Goal: Transaction & Acquisition: Purchase product/service

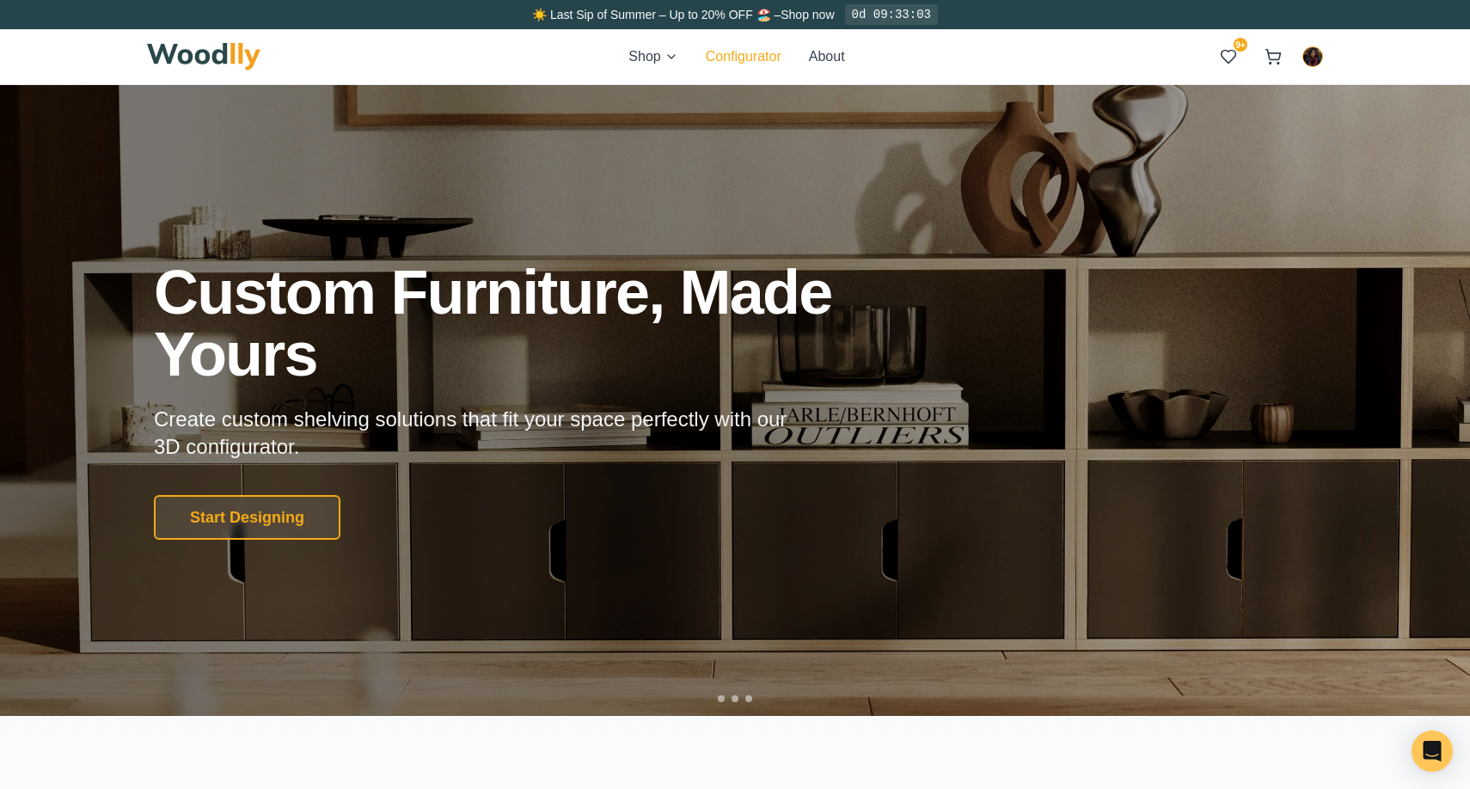
click at [719, 55] on button "Configurator" at bounding box center [744, 56] width 76 height 21
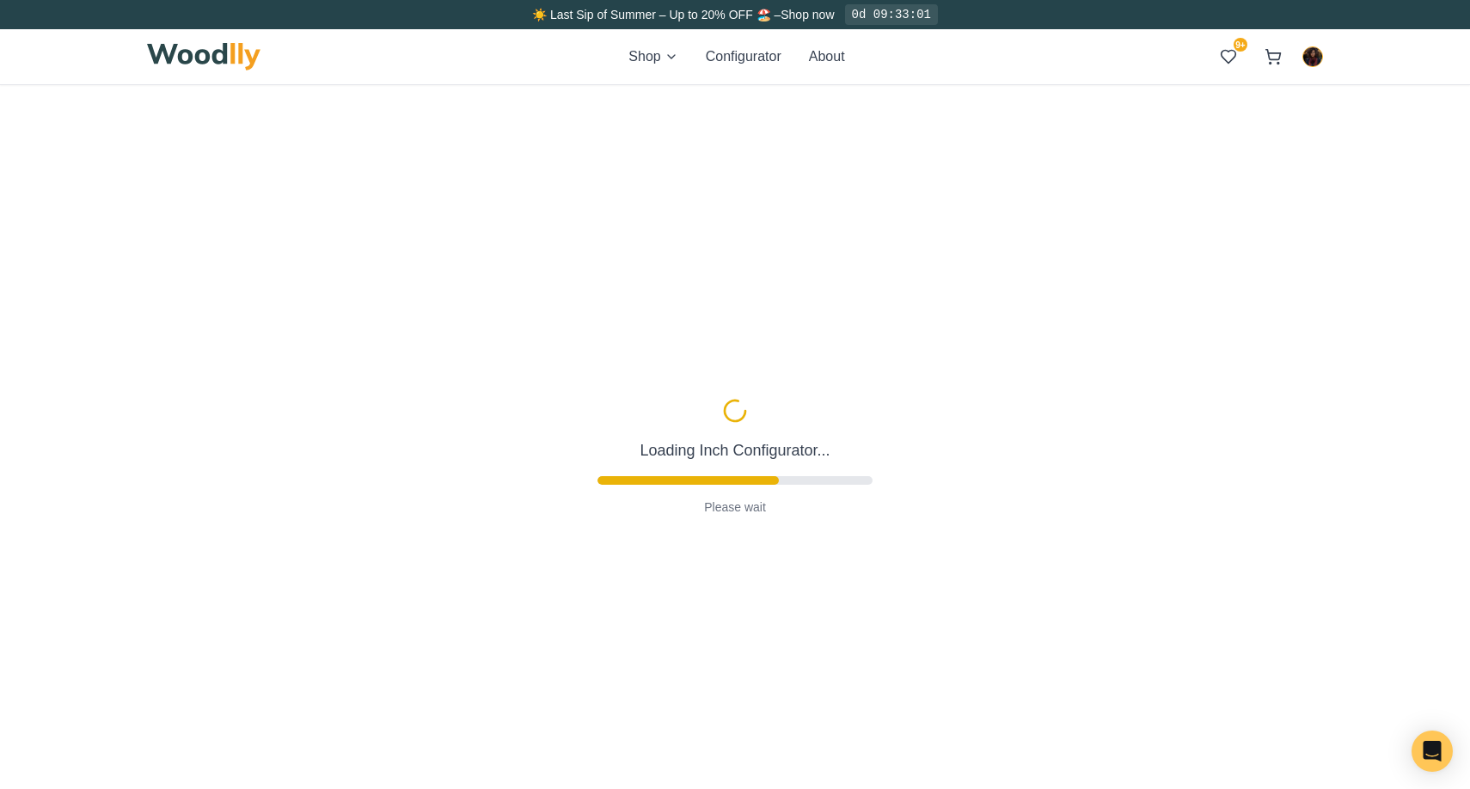
type input "63"
type input "2"
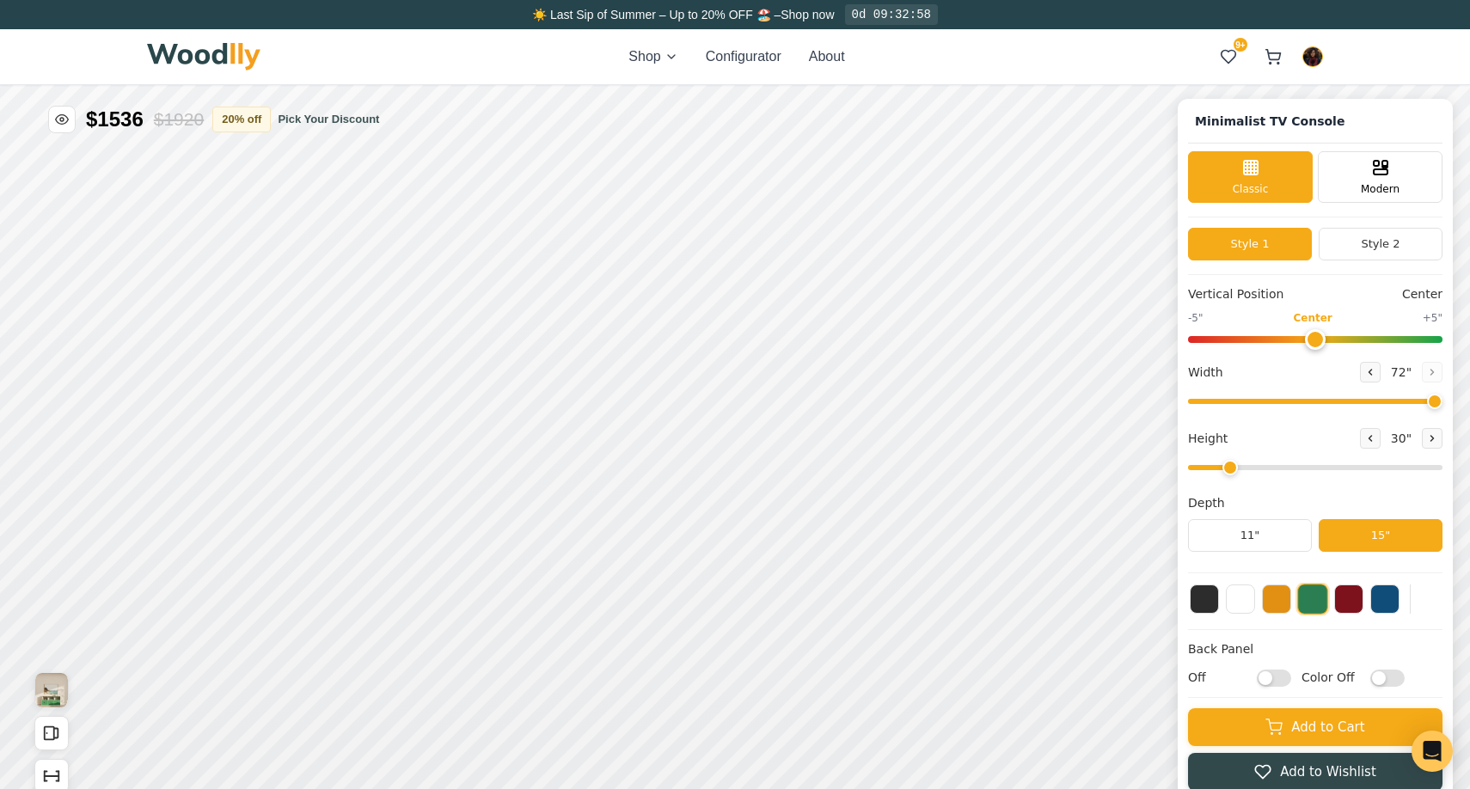
drag, startPoint x: 1396, startPoint y: 401, endPoint x: 1454, endPoint y: 406, distance: 57.8
click at [1443, 404] on input "range" at bounding box center [1315, 401] width 254 height 5
click at [959, 371] on icon at bounding box center [957, 370] width 21 height 21
click at [348, 500] on div "12"" at bounding box center [344, 501] width 20 height 19
click at [911, 477] on icon at bounding box center [918, 480] width 21 height 21
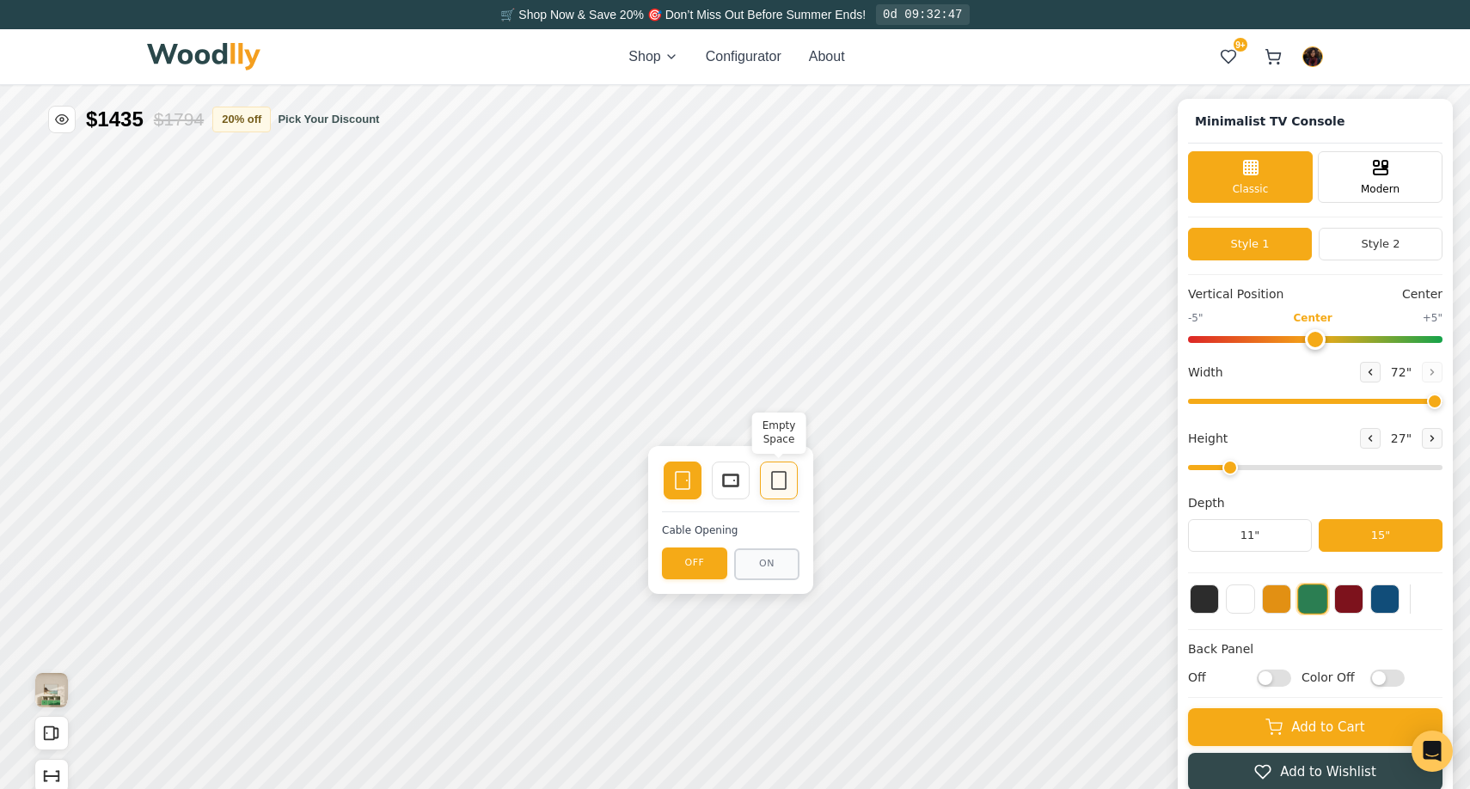
click at [779, 482] on icon at bounding box center [779, 480] width 21 height 21
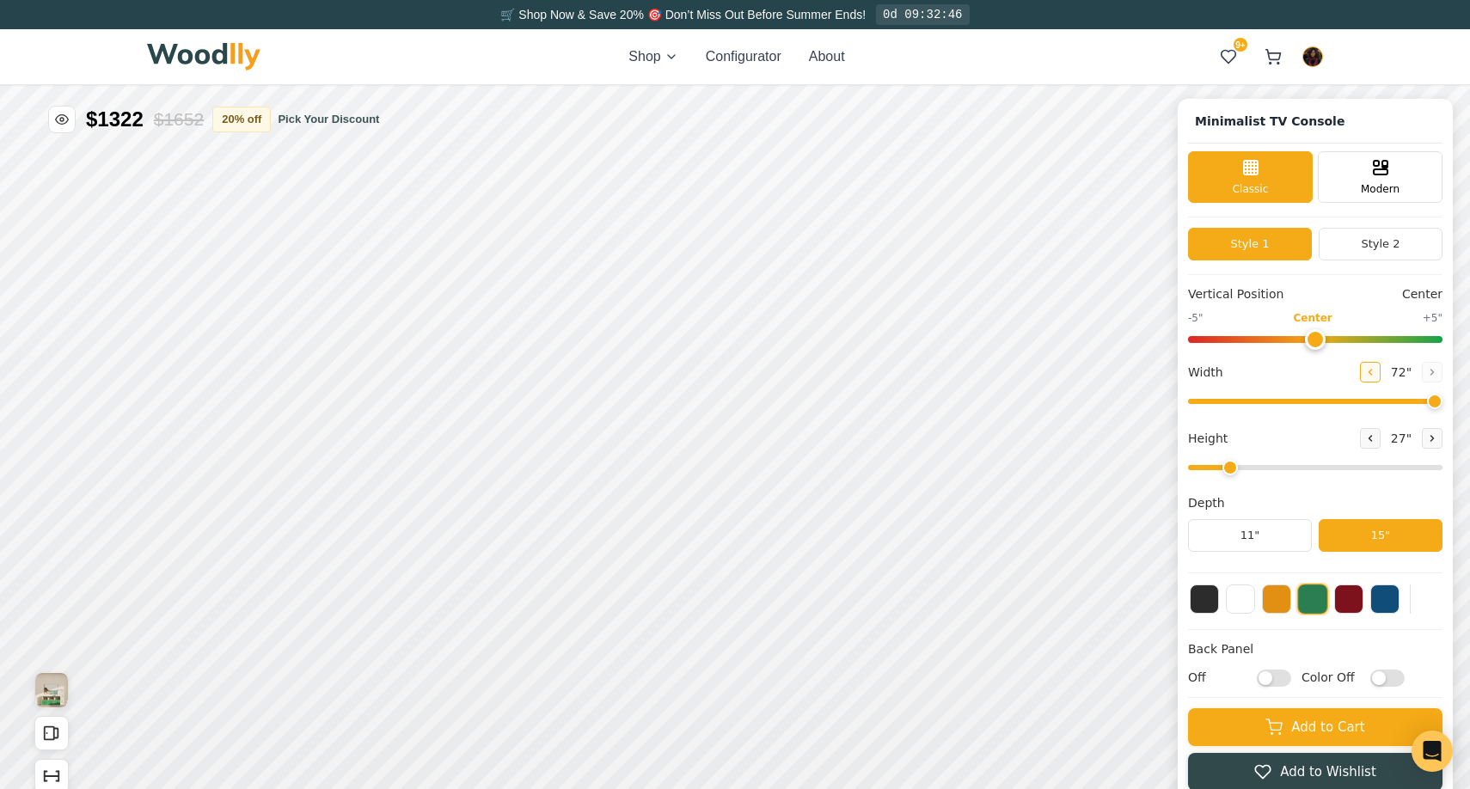
click at [1368, 373] on icon at bounding box center [1370, 372] width 10 height 10
type input "68"
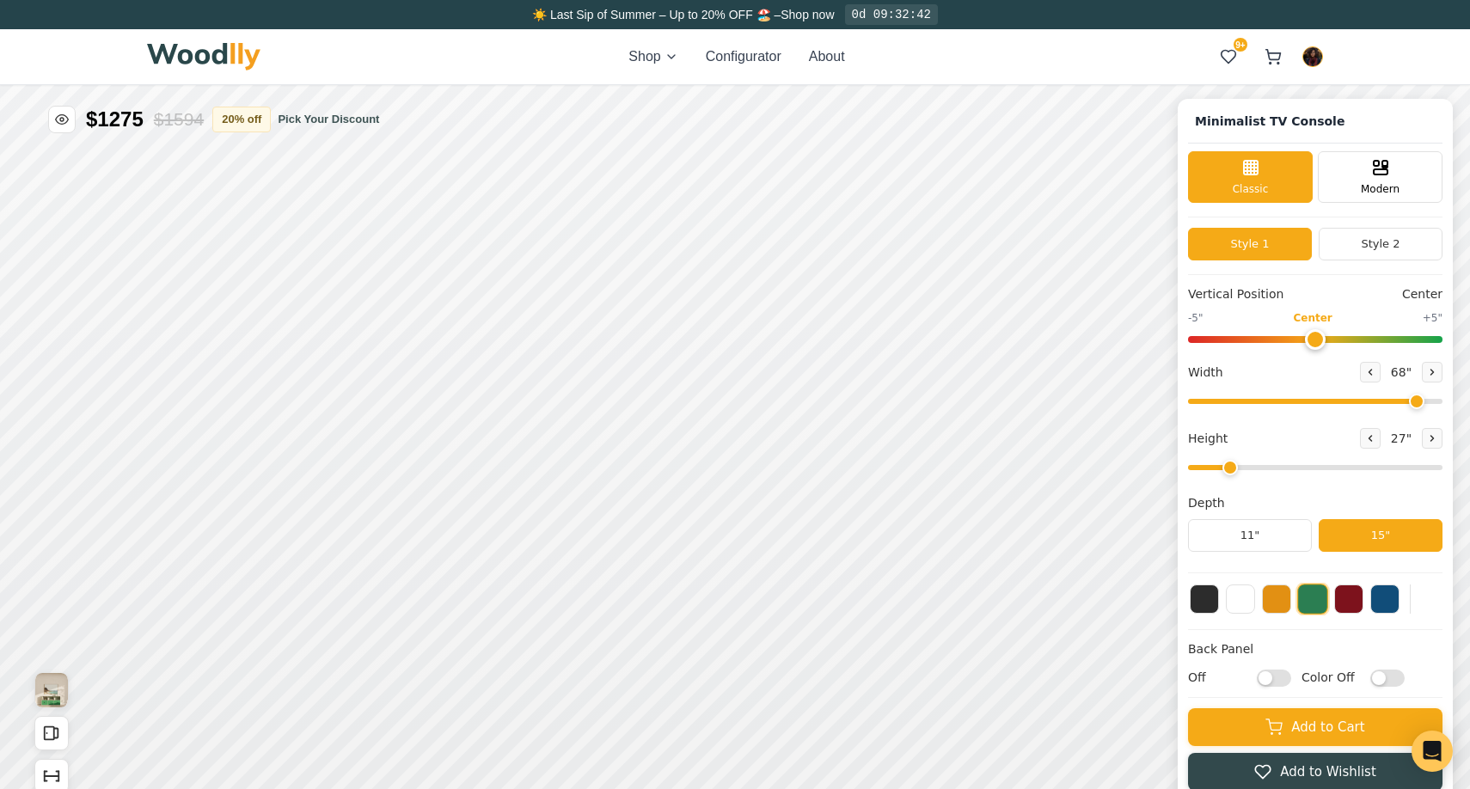
click at [1316, 609] on button at bounding box center [1312, 599] width 31 height 31
click at [1279, 604] on button at bounding box center [1276, 597] width 29 height 29
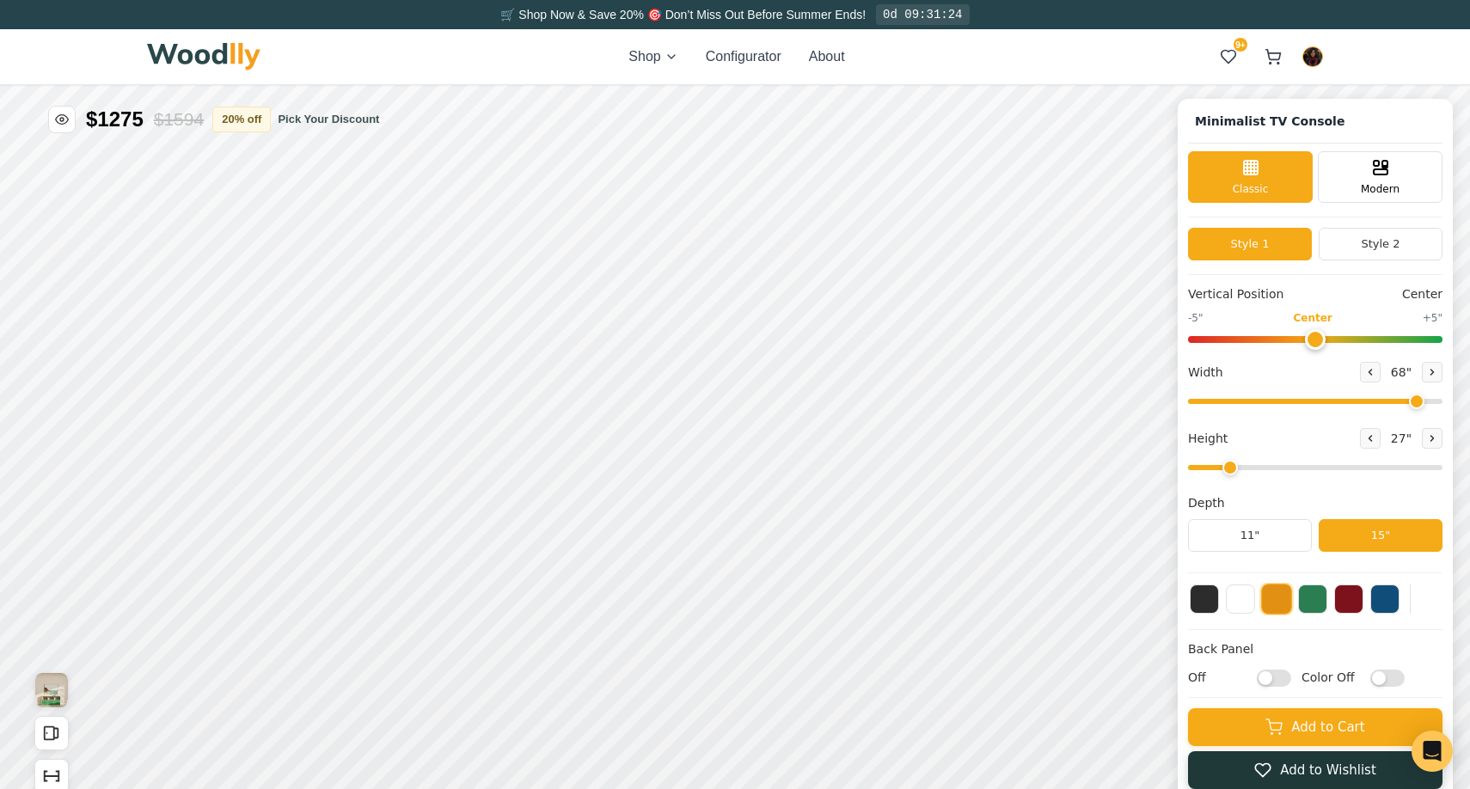
click at [1223, 765] on button "Add to Wishlist" at bounding box center [1315, 770] width 254 height 38
click at [1235, 59] on icon at bounding box center [1228, 56] width 17 height 17
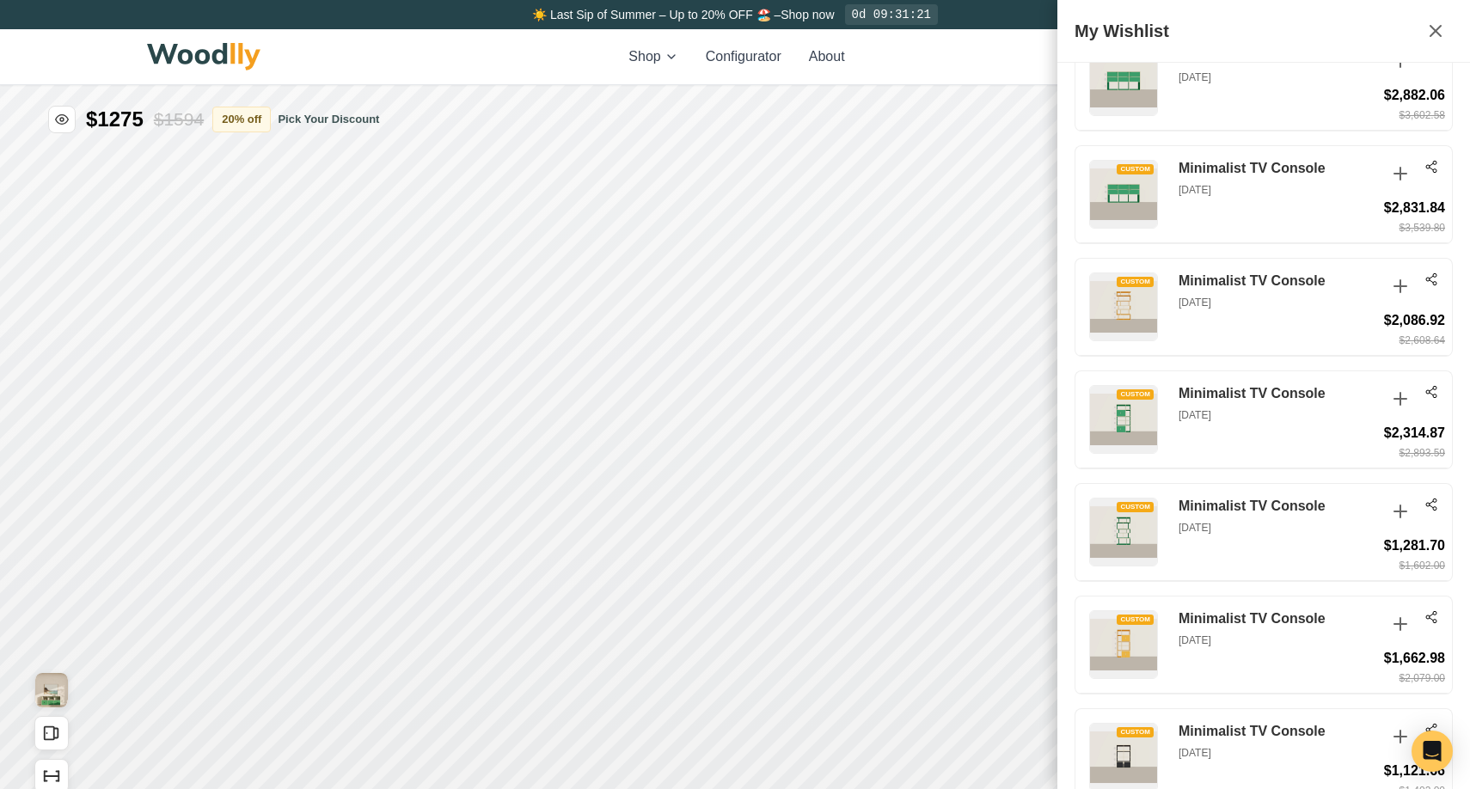
scroll to position [1659, 0]
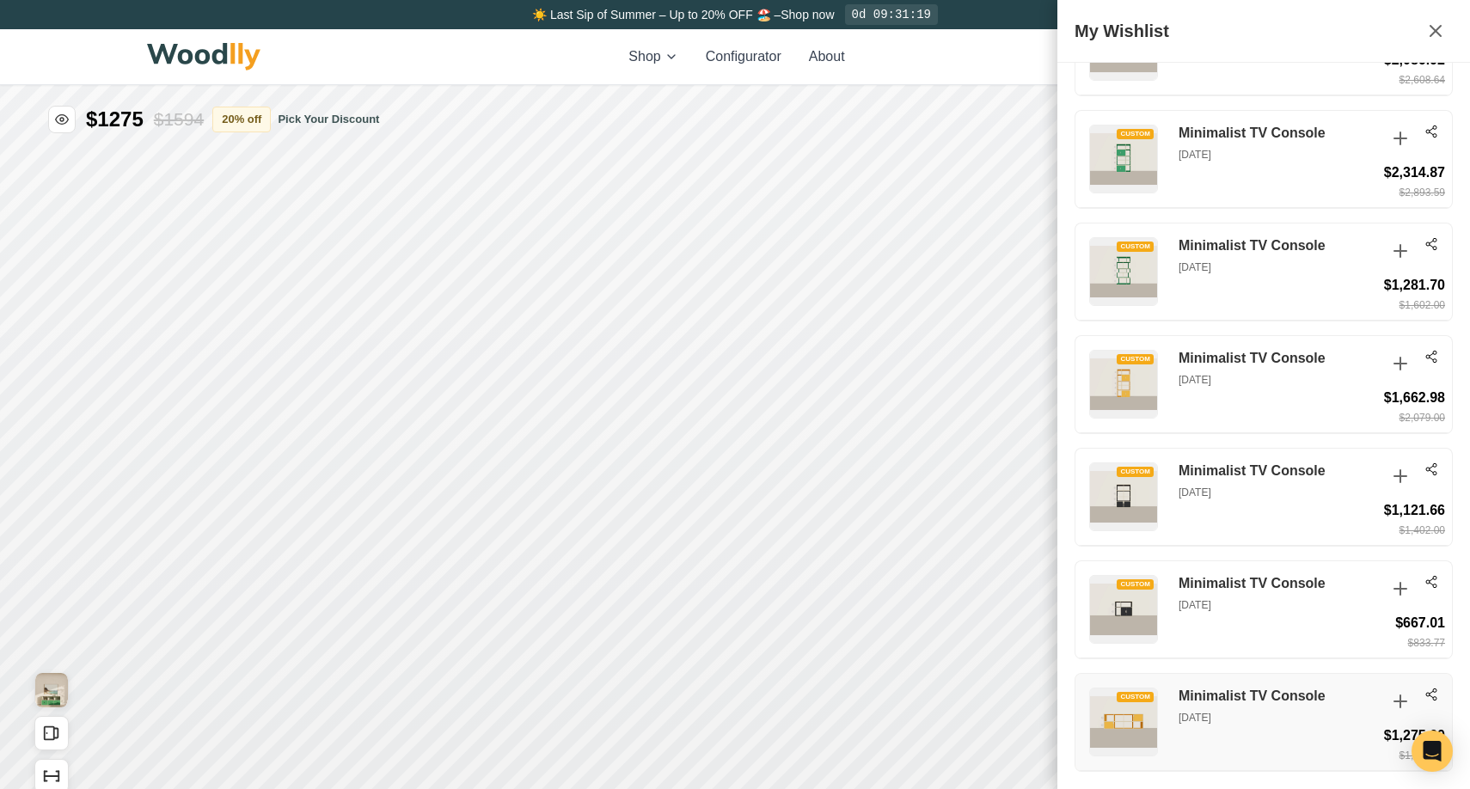
click at [1431, 697] on icon at bounding box center [1432, 695] width 14 height 14
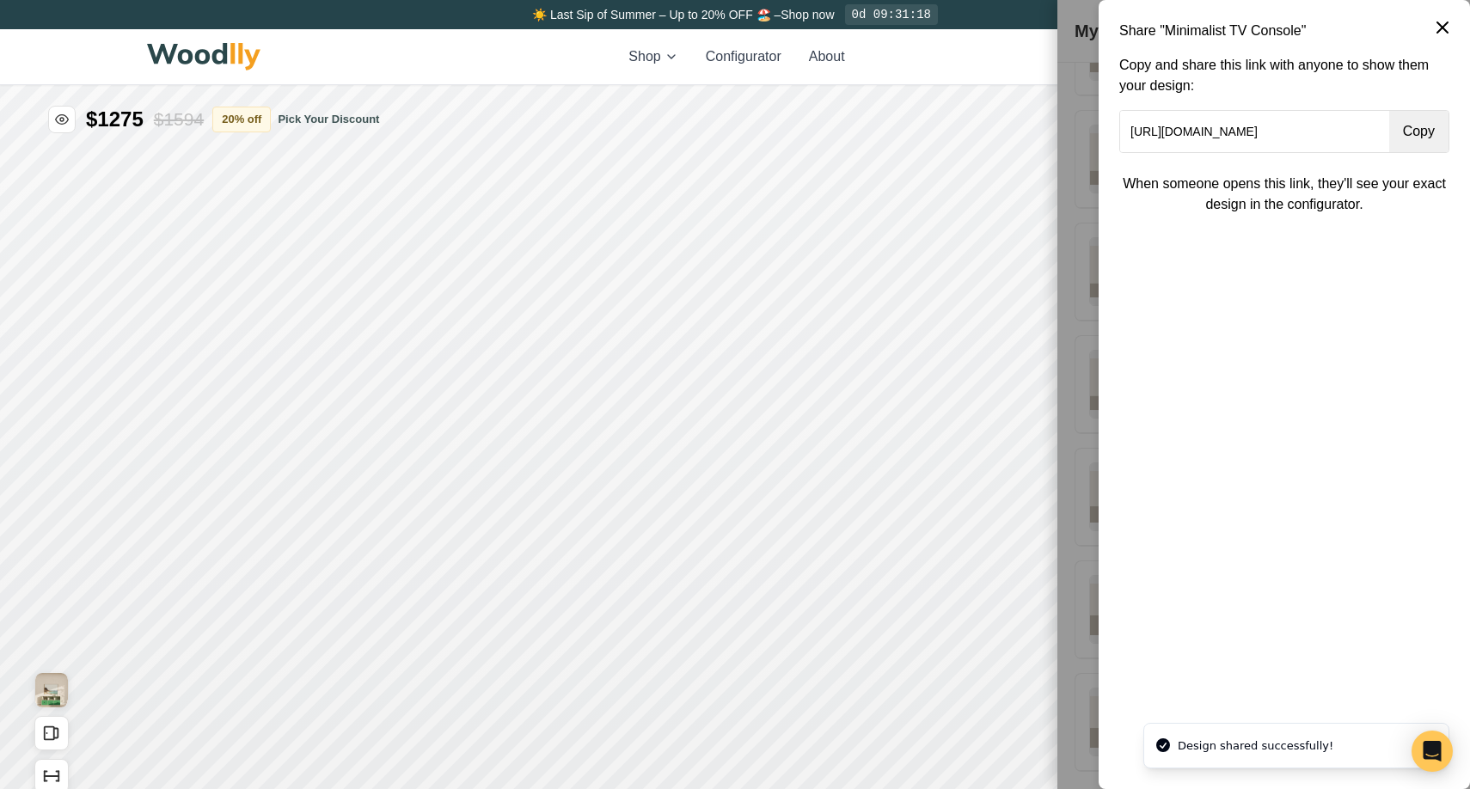
click at [1419, 136] on button "Copy" at bounding box center [1418, 131] width 59 height 41
click at [1446, 28] on icon at bounding box center [1442, 27] width 21 height 21
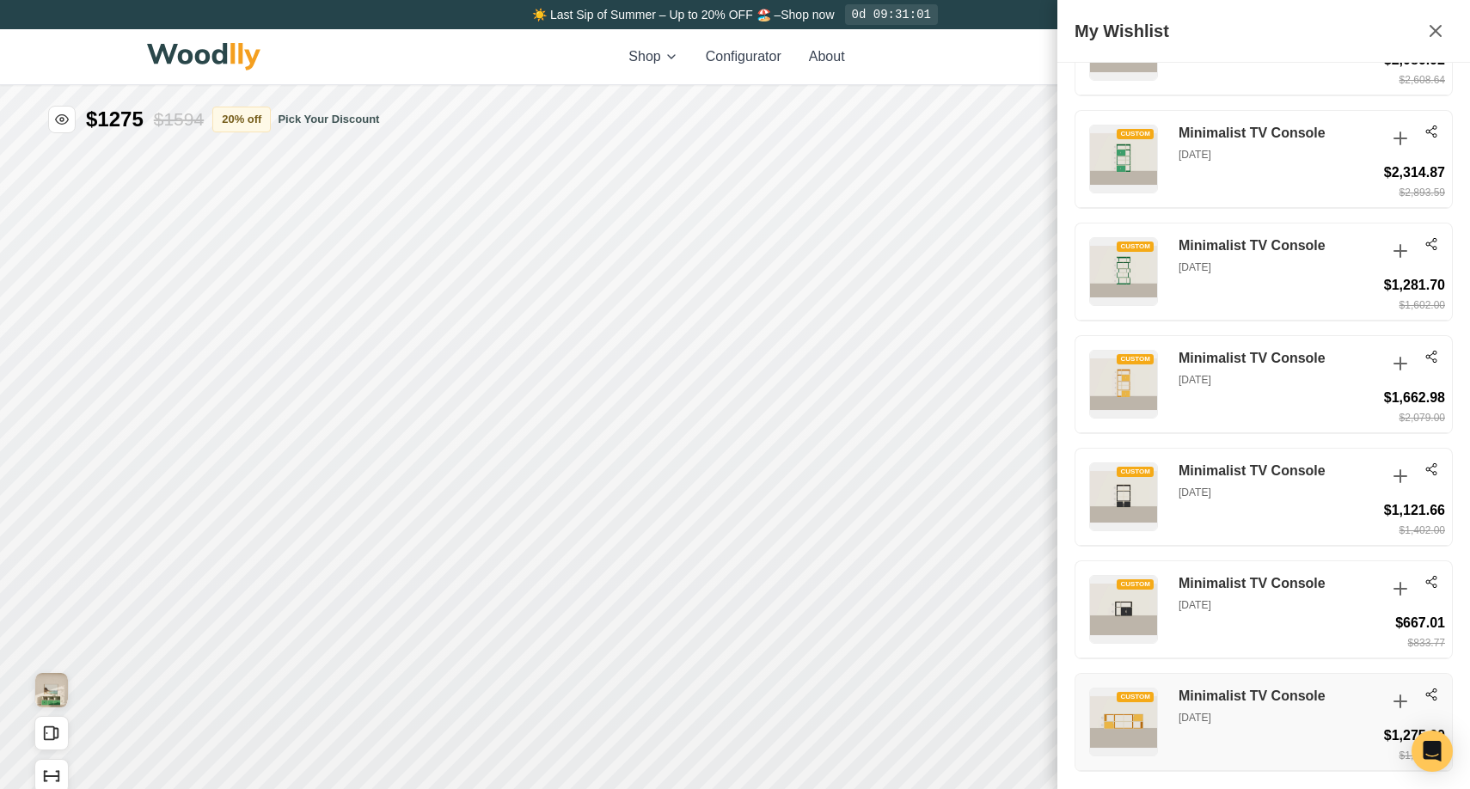
click at [1200, 699] on h3 "Minimalist TV Console" at bounding box center [1278, 697] width 198 height 18
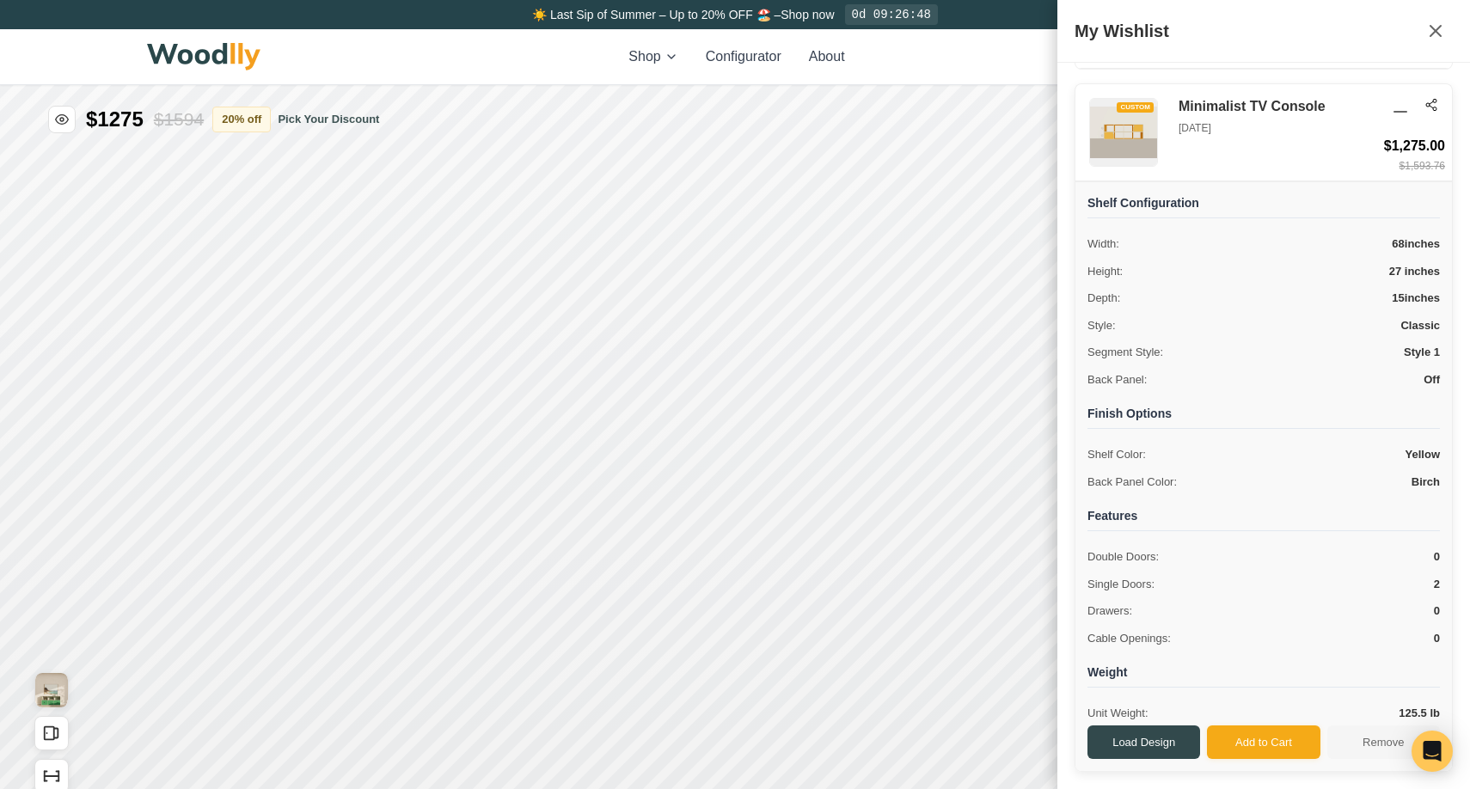
click at [657, 55] on html "☀️ Last Sip of Summer – Up to 20% OFF 🏖️ – Shop now 0d 09:26:48 Shop Configurat…" at bounding box center [735, 394] width 1470 height 789
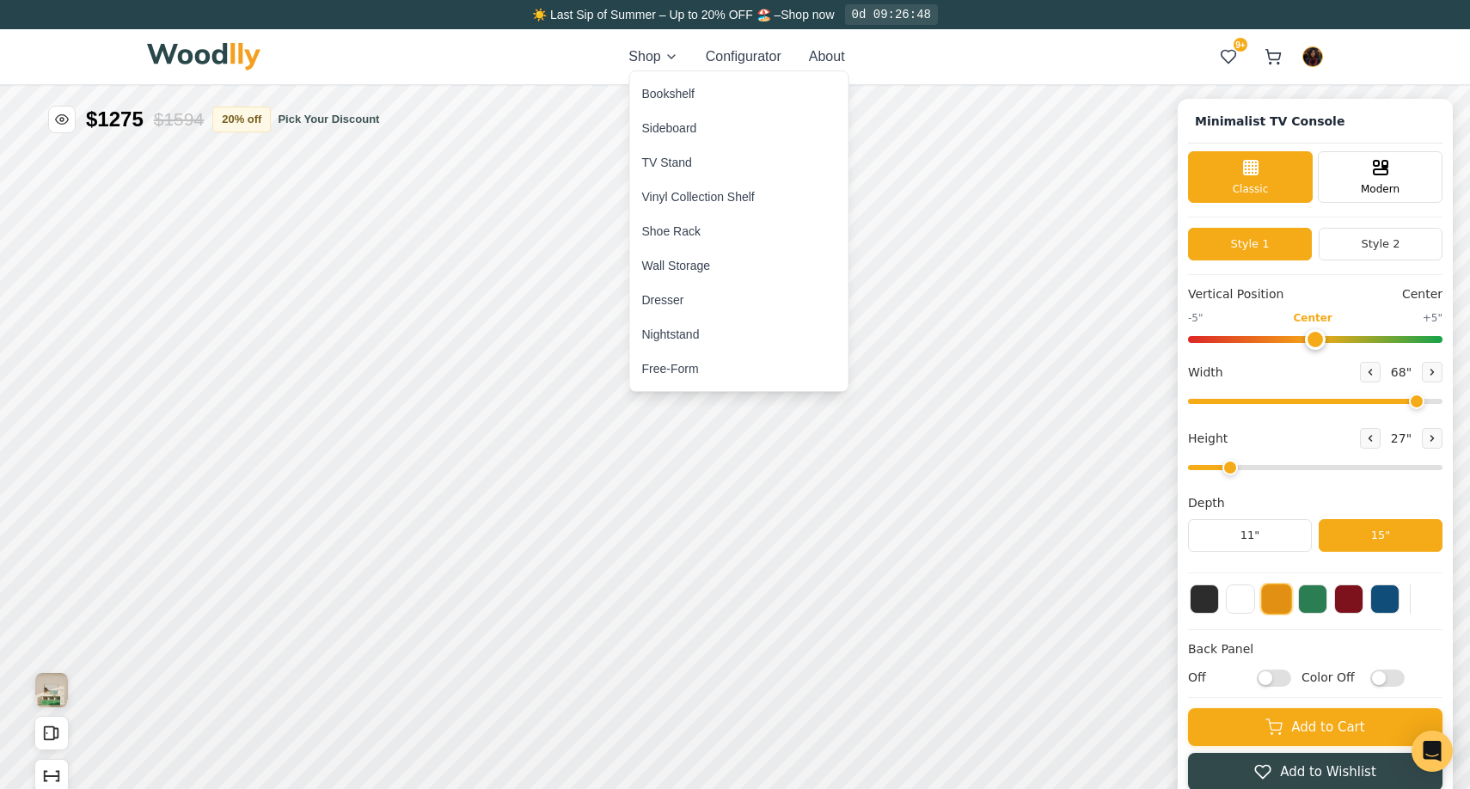
click at [684, 92] on div "Bookshelf" at bounding box center [668, 93] width 52 height 17
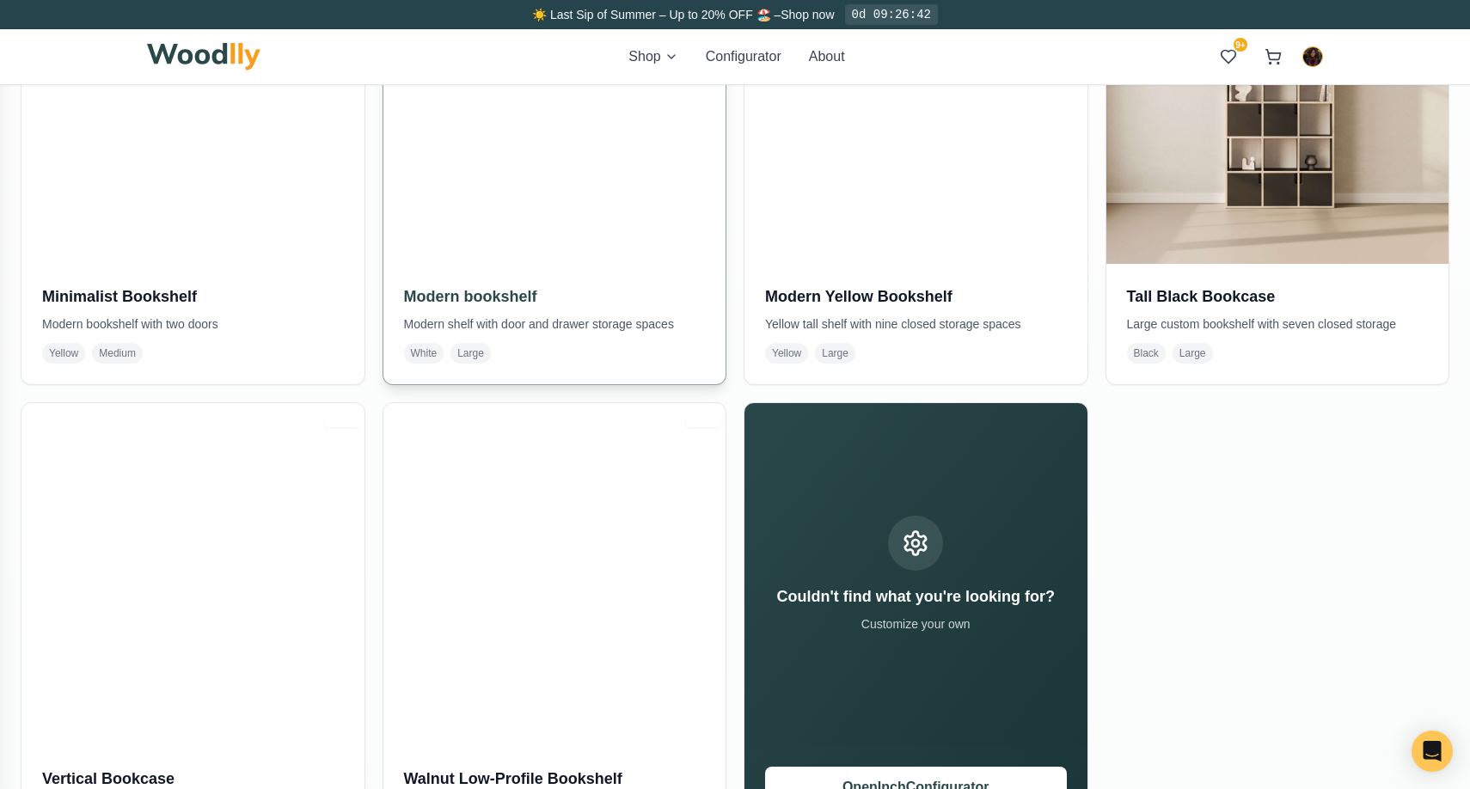
scroll to position [1010, 0]
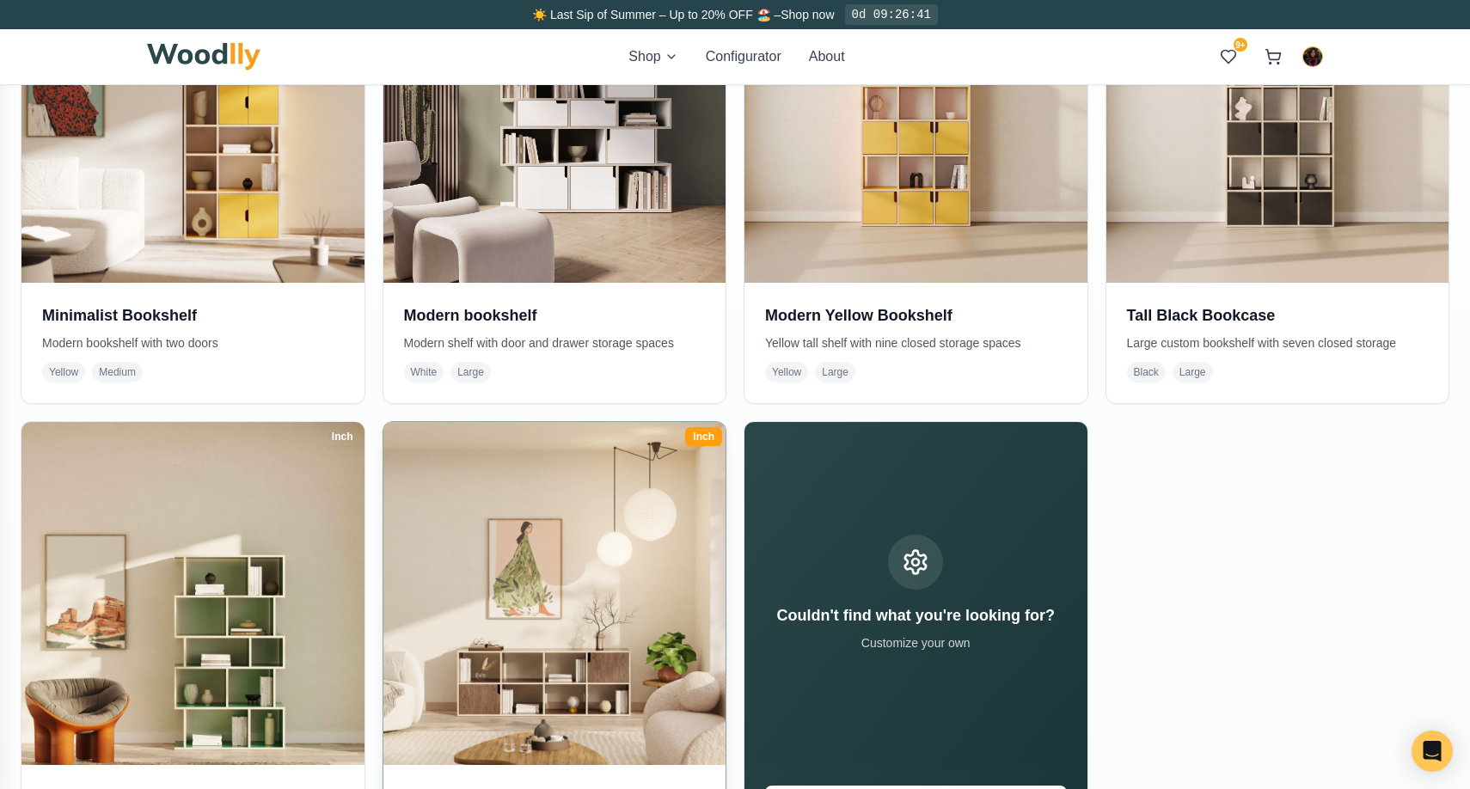
click at [522, 520] on img at bounding box center [554, 593] width 359 height 359
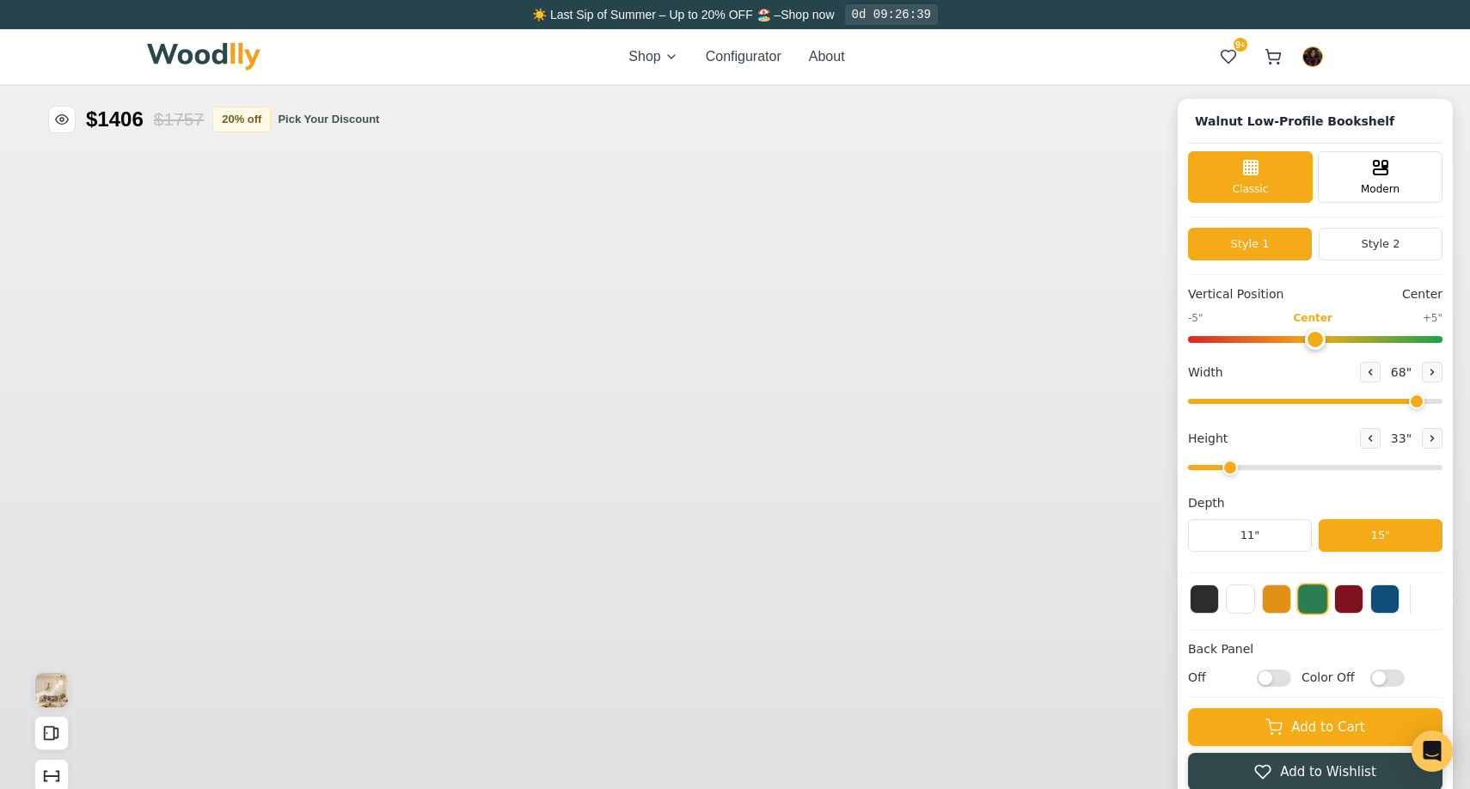
type input "68"
type input "2"
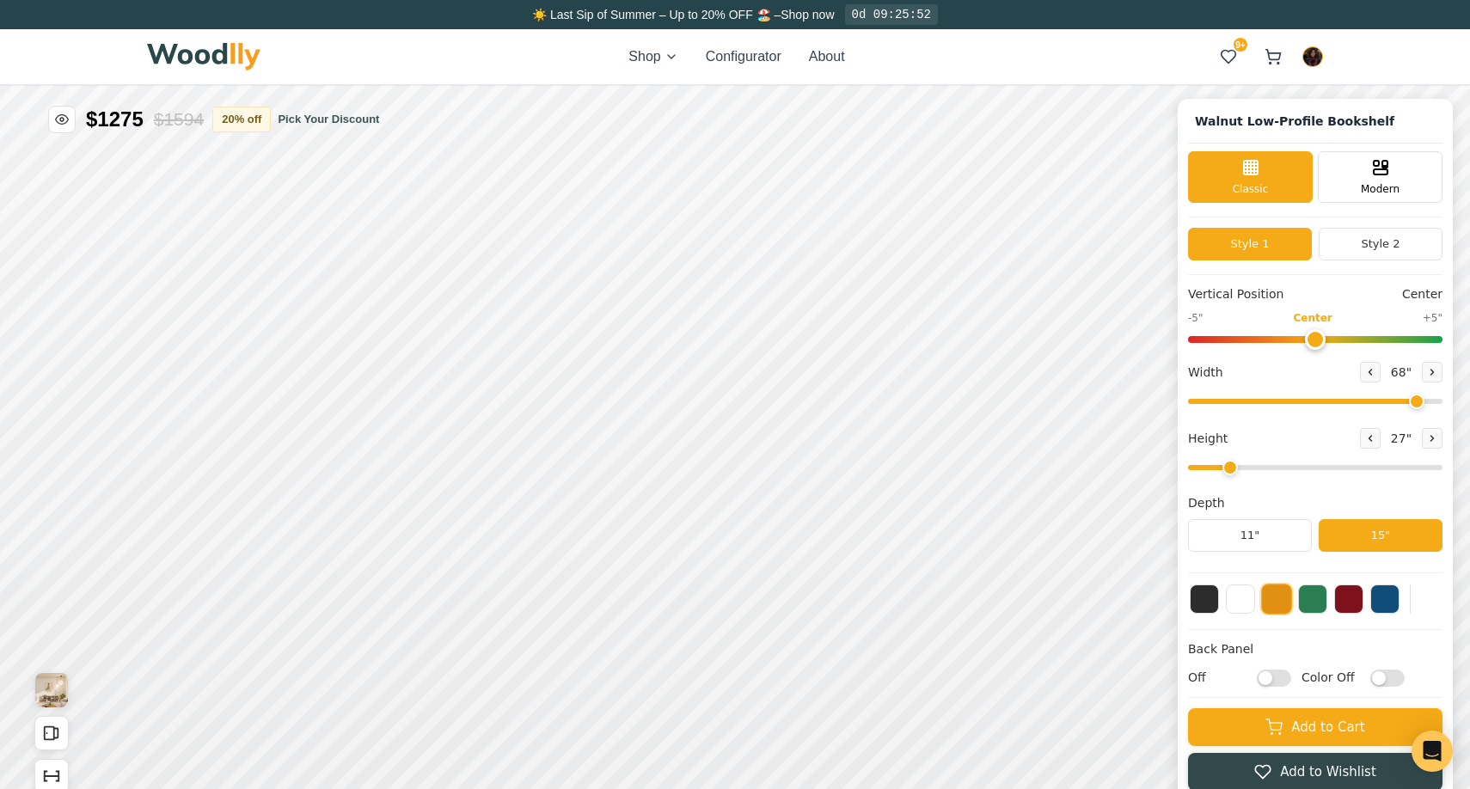
type input "68"
type input "2"
